Goal: Navigation & Orientation: Find specific page/section

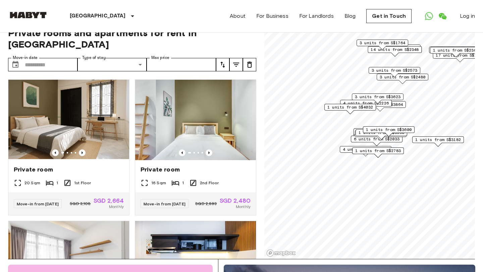
scroll to position [13, 0]
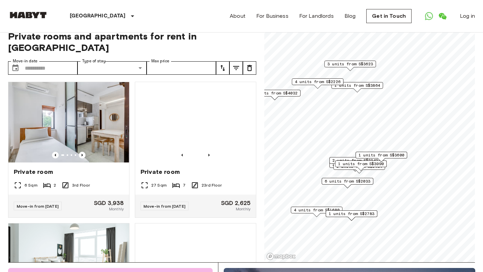
scroll to position [288, 0]
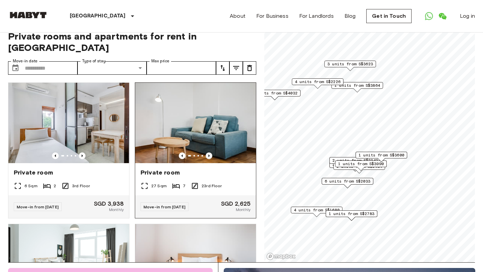
click at [210, 153] on icon "Previous image" at bounding box center [209, 156] width 7 height 7
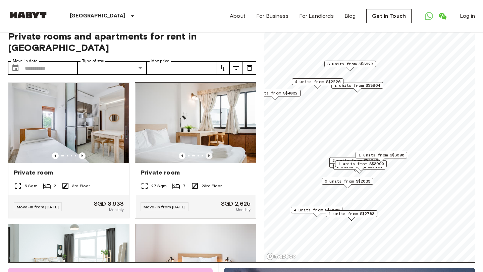
click at [210, 153] on icon "Previous image" at bounding box center [209, 156] width 7 height 7
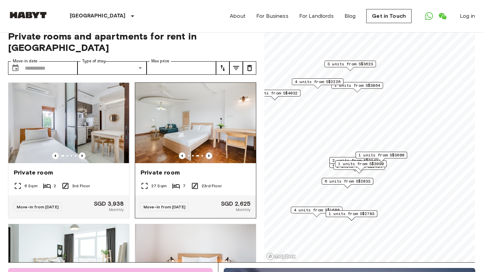
click at [210, 153] on icon "Previous image" at bounding box center [209, 156] width 7 height 7
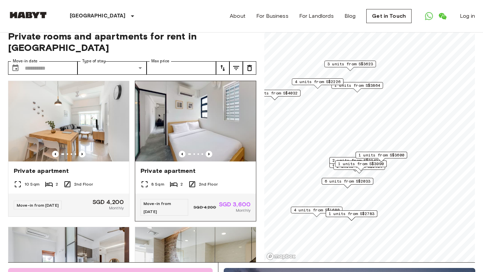
scroll to position [0, 0]
